Goal: Task Accomplishment & Management: Manage account settings

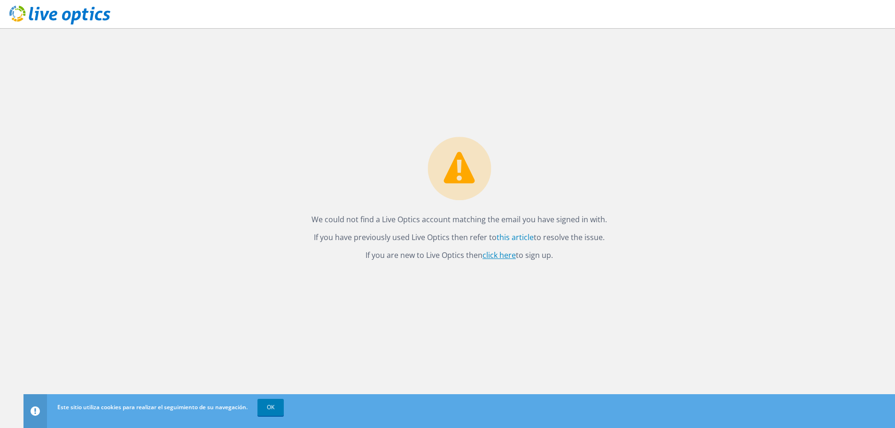
click at [498, 254] on link "click here" at bounding box center [498, 255] width 33 height 10
drag, startPoint x: 310, startPoint y: 218, endPoint x: 597, endPoint y: 252, distance: 289.4
click at [597, 252] on div "We could not find a Live Optics account matching the email you have signed in w…" at bounding box center [459, 202] width 314 height 130
click at [269, 410] on link "OK" at bounding box center [270, 407] width 26 height 17
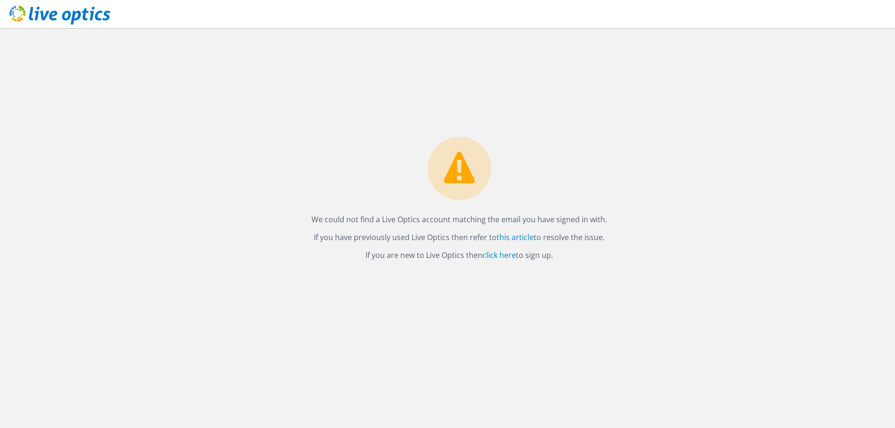
click at [431, 338] on div "We could not find a Live Optics account matching the email you have signed in w…" at bounding box center [458, 228] width 871 height 400
click at [497, 257] on link "click here" at bounding box center [498, 255] width 33 height 10
